Goal: Complete application form: Complete application form

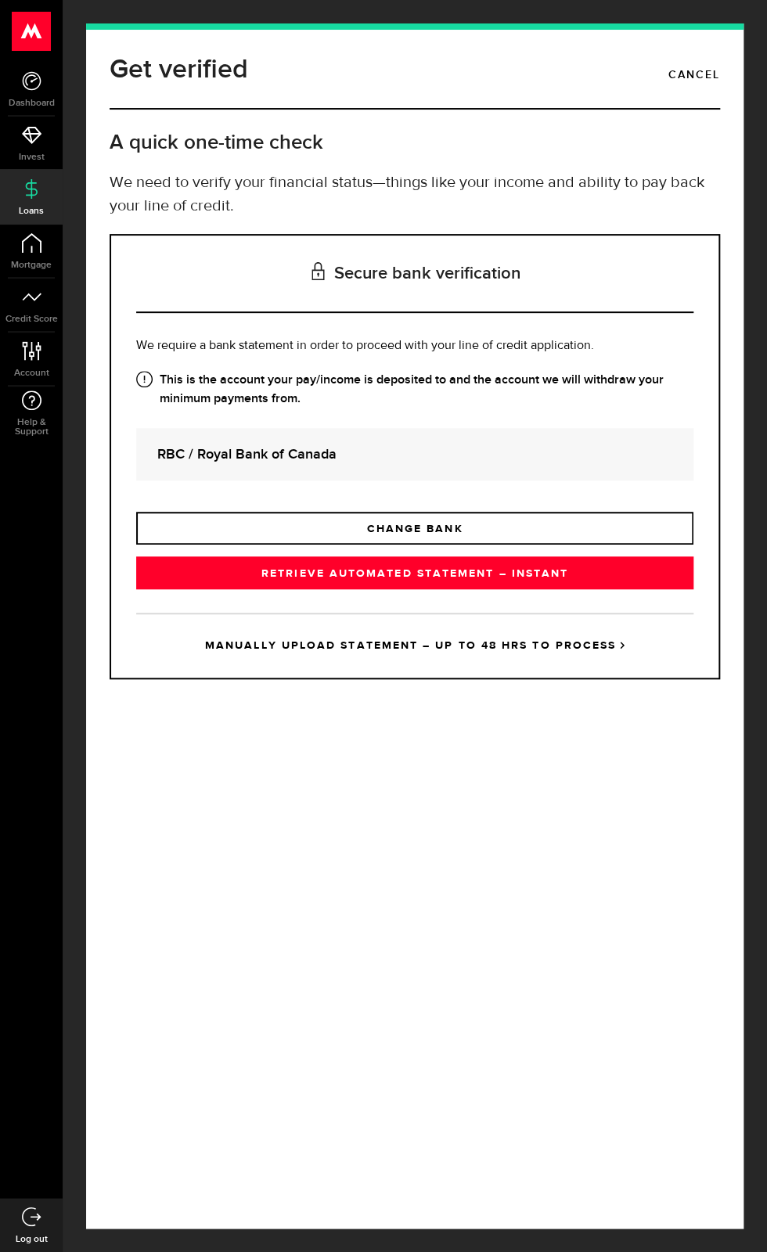
click at [477, 481] on div "RBC / Royal Bank of Canada" at bounding box center [414, 454] width 557 height 52
click at [524, 589] on link "RETRIEVE AUTOMATED STATEMENT – INSTANT" at bounding box center [414, 572] width 557 height 33
click at [0, 0] on div "This is right, right? Your paycheque goes into your account at No Yes Yes" at bounding box center [0, 0] width 0 height 0
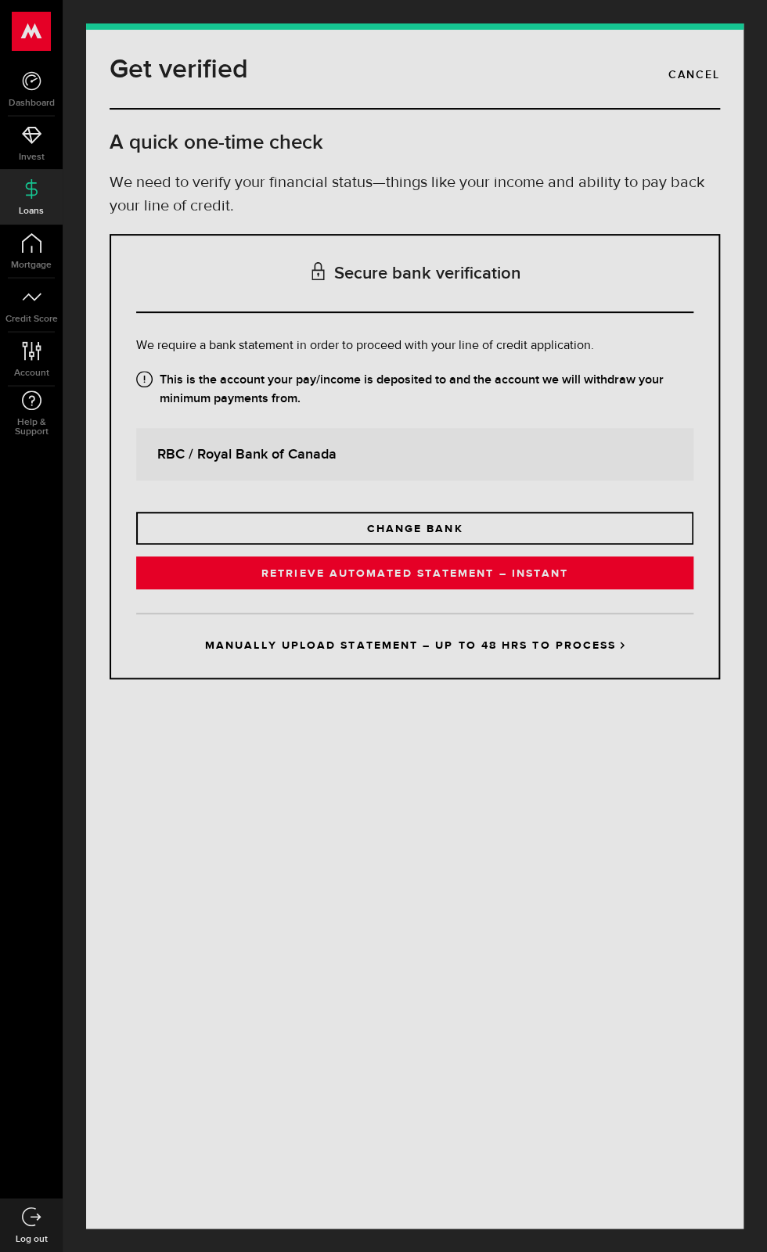
click at [480, 794] on div "This is right, right? Your paycheque goes into your account at RBC / Royal Bank…" at bounding box center [383, 626] width 767 height 1252
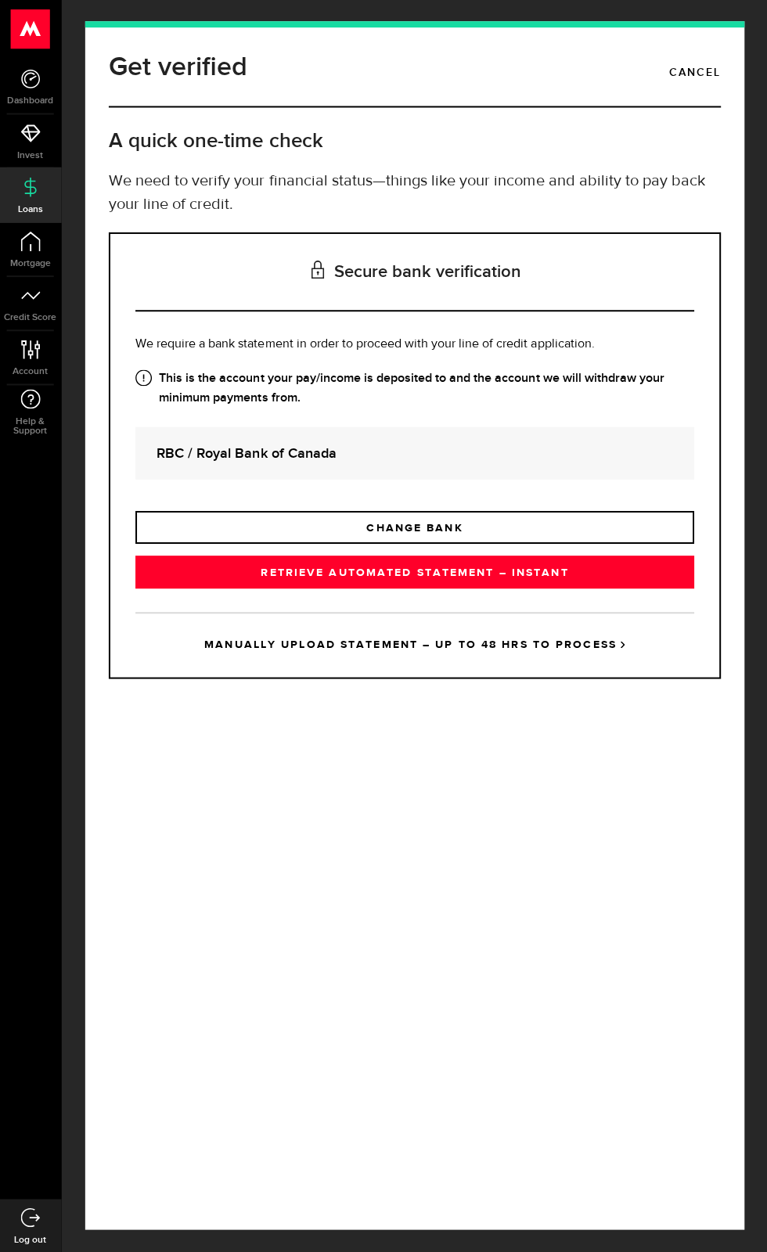
scroll to position [122, 0]
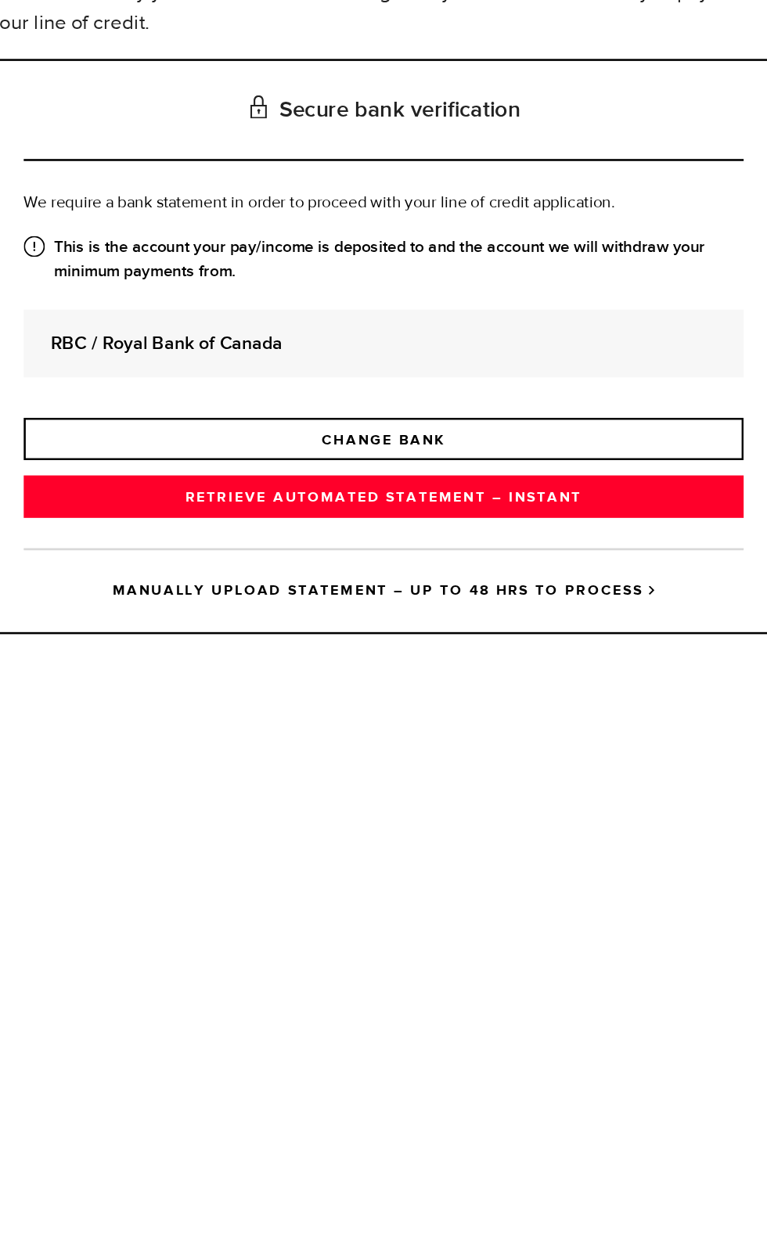
click at [494, 678] on link "MANUALLY UPLOAD STATEMENT – UP TO 48 HRS TO PROCESS" at bounding box center [414, 645] width 557 height 65
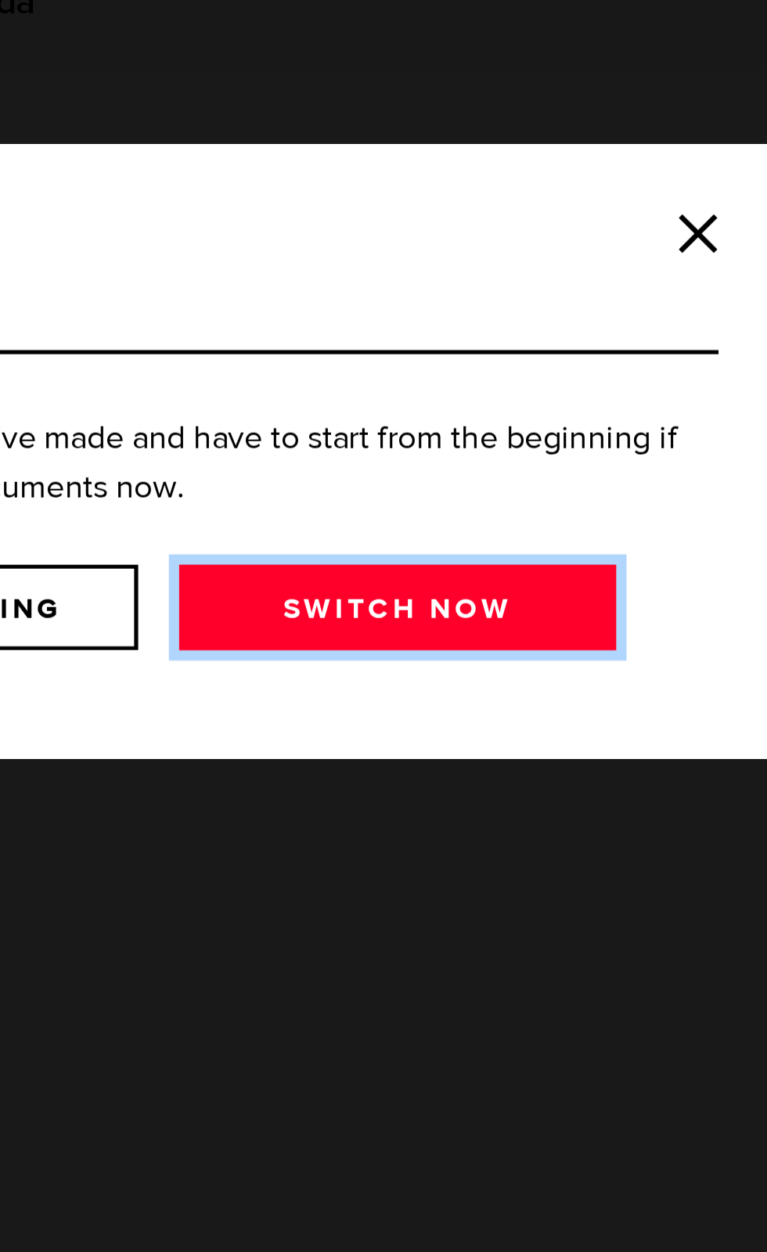
click at [512, 690] on link "Switch now" at bounding box center [474, 686] width 167 height 33
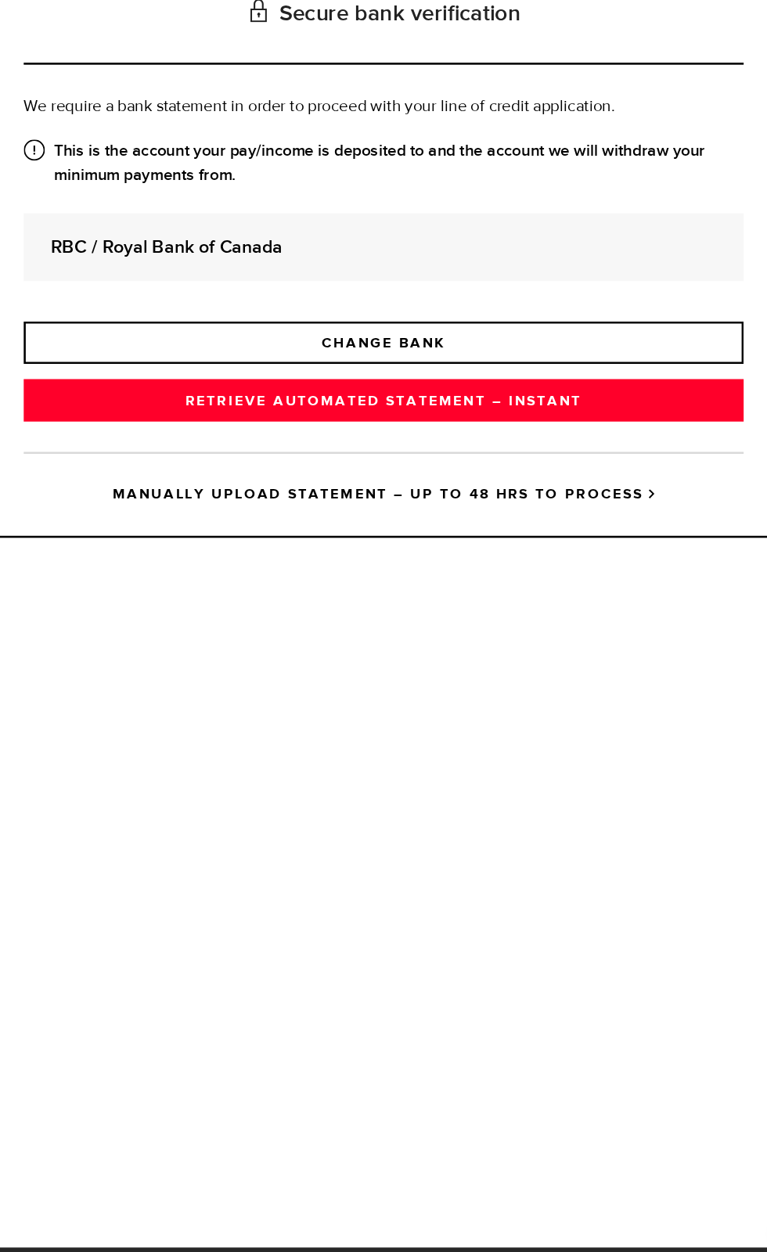
click at [560, 678] on link "MANUALLY UPLOAD STATEMENT – UP TO 48 HRS TO PROCESS" at bounding box center [414, 645] width 557 height 65
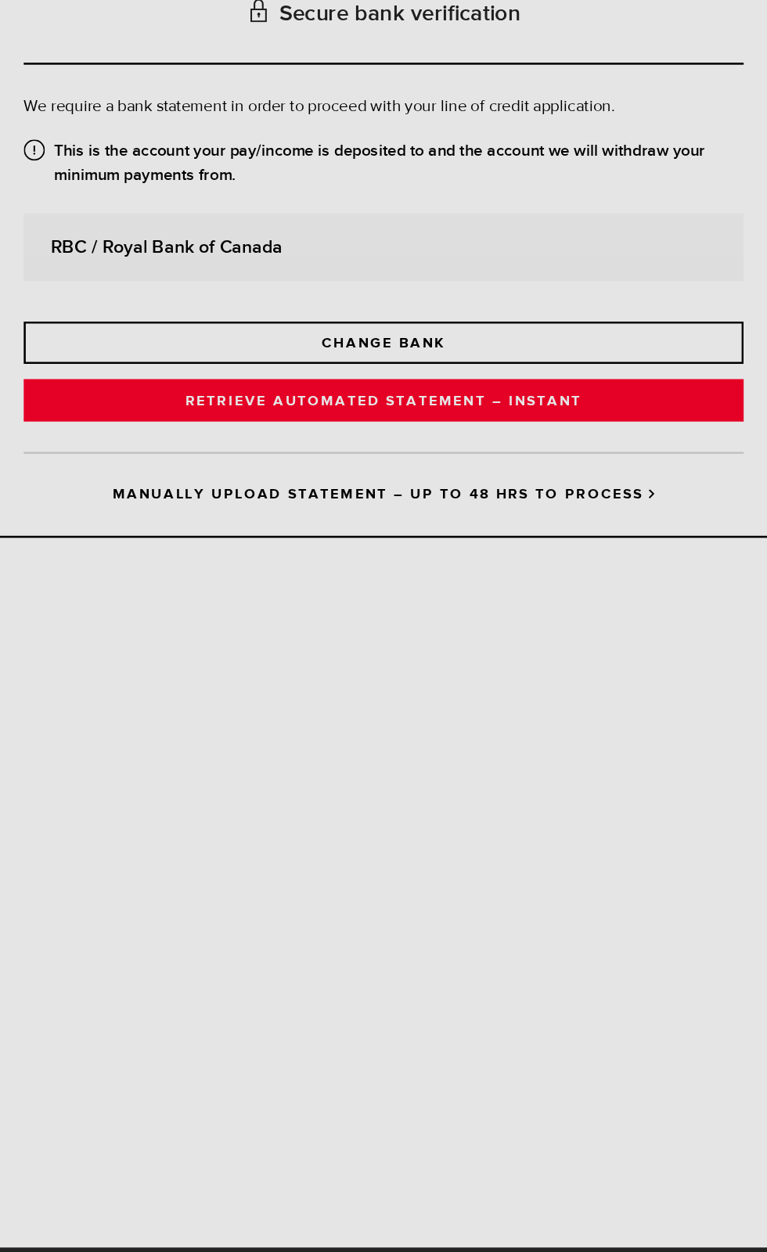
click at [520, 708] on div "Are you sure? You’ll lose the progress you've made and have to start from the b…" at bounding box center [383, 626] width 767 height 1252
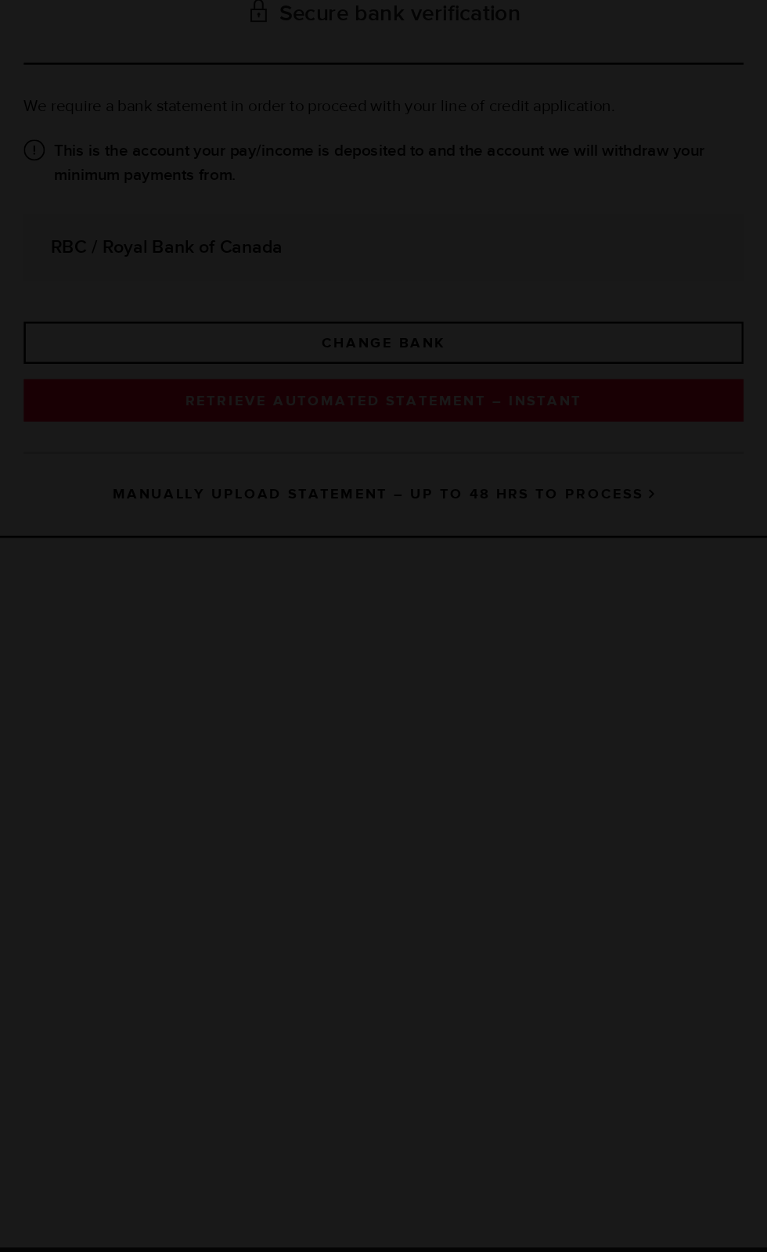
click at [495, 741] on div "Are you sure? You’ll lose the progress you've made and have to start from the b…" at bounding box center [383, 626] width 767 height 1252
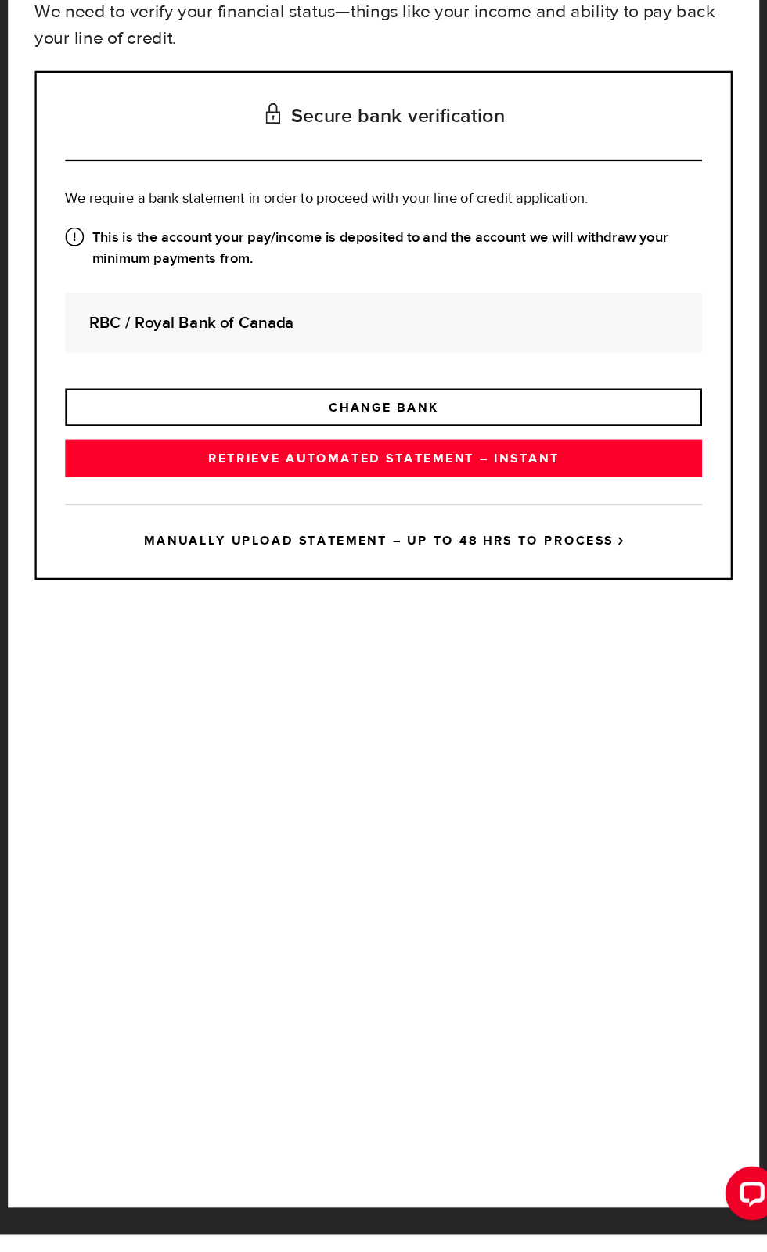
click at [570, 678] on link "MANUALLY UPLOAD STATEMENT – UP TO 48 HRS TO PROCESS" at bounding box center [414, 645] width 557 height 65
click at [0, 0] on div "Are you sure? You’ll lose the progress you've made and have to start from the b…" at bounding box center [0, 0] width 0 height 0
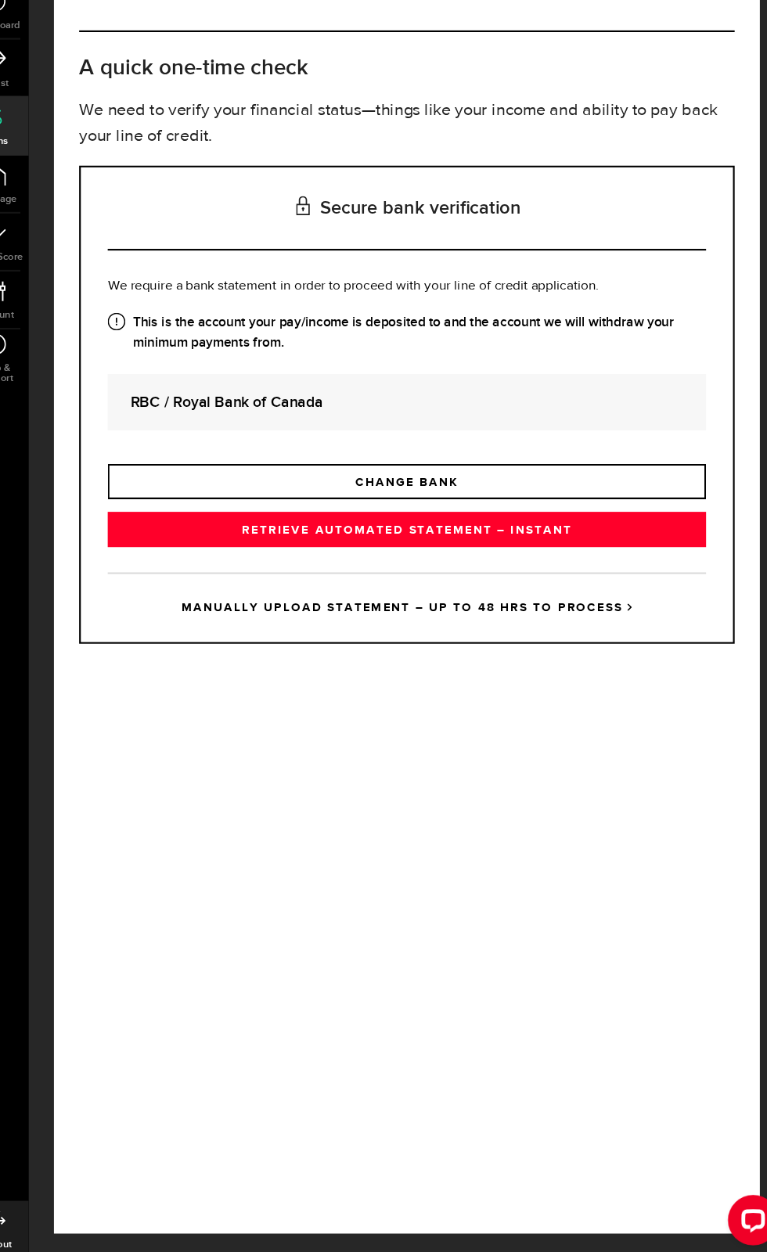
click at [507, 866] on div "Get verified Cancel A quick one-time check We need to verify your financial sta…" at bounding box center [414, 625] width 657 height 1205
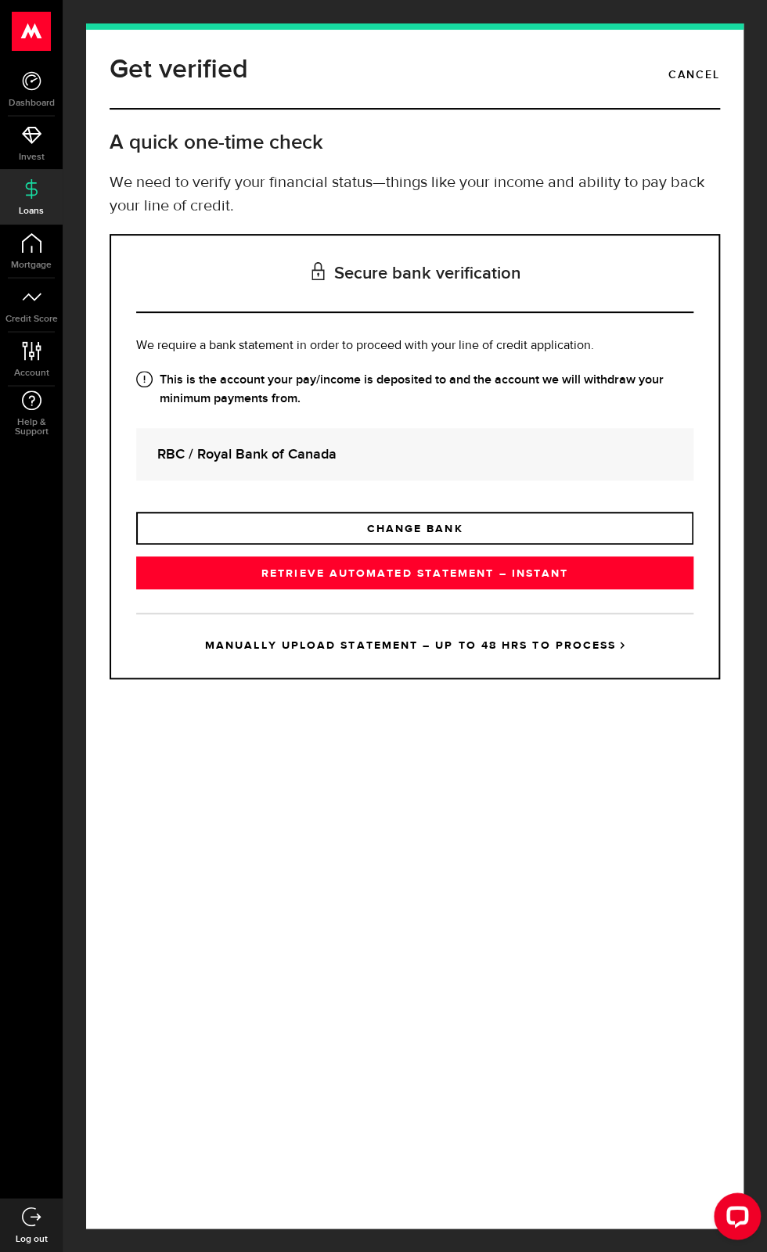
click at [564, 589] on link "RETRIEVE AUTOMATED STATEMENT – INSTANT" at bounding box center [414, 572] width 557 height 33
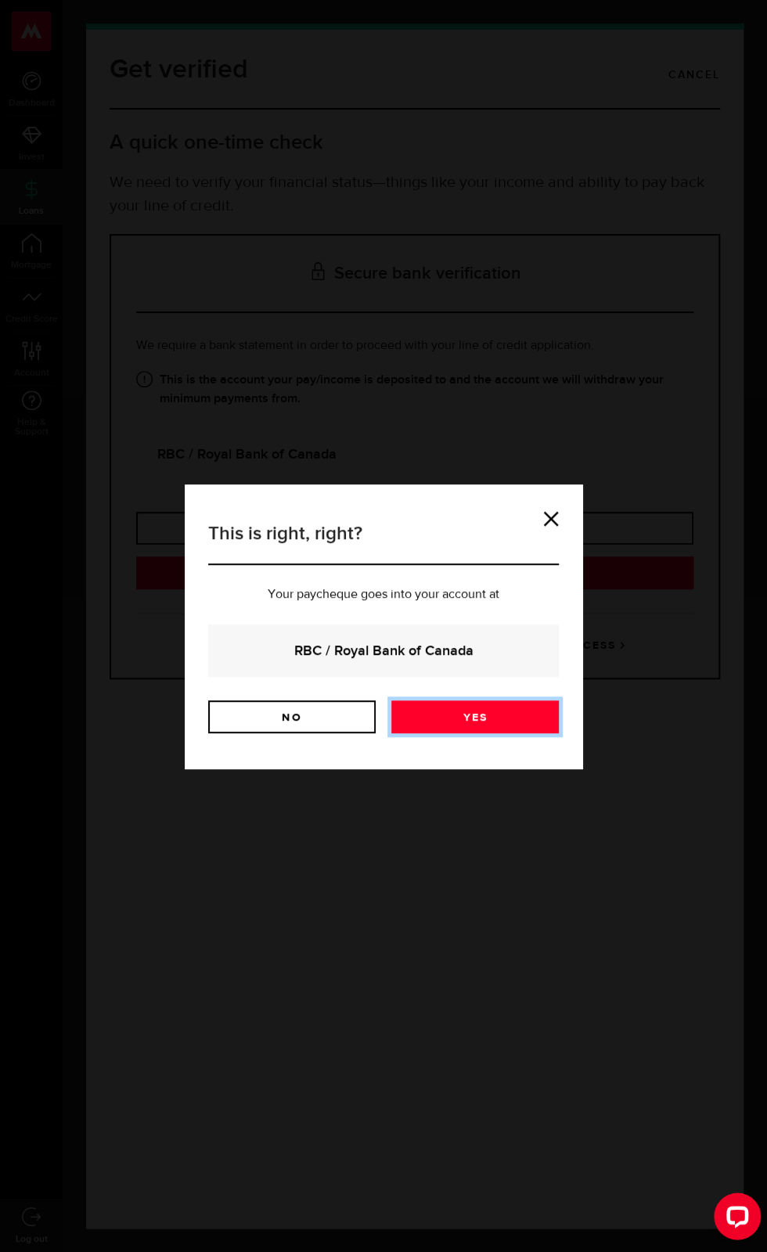
click at [507, 715] on link "Yes" at bounding box center [474, 716] width 167 height 33
